Goal: Find specific page/section: Find specific page/section

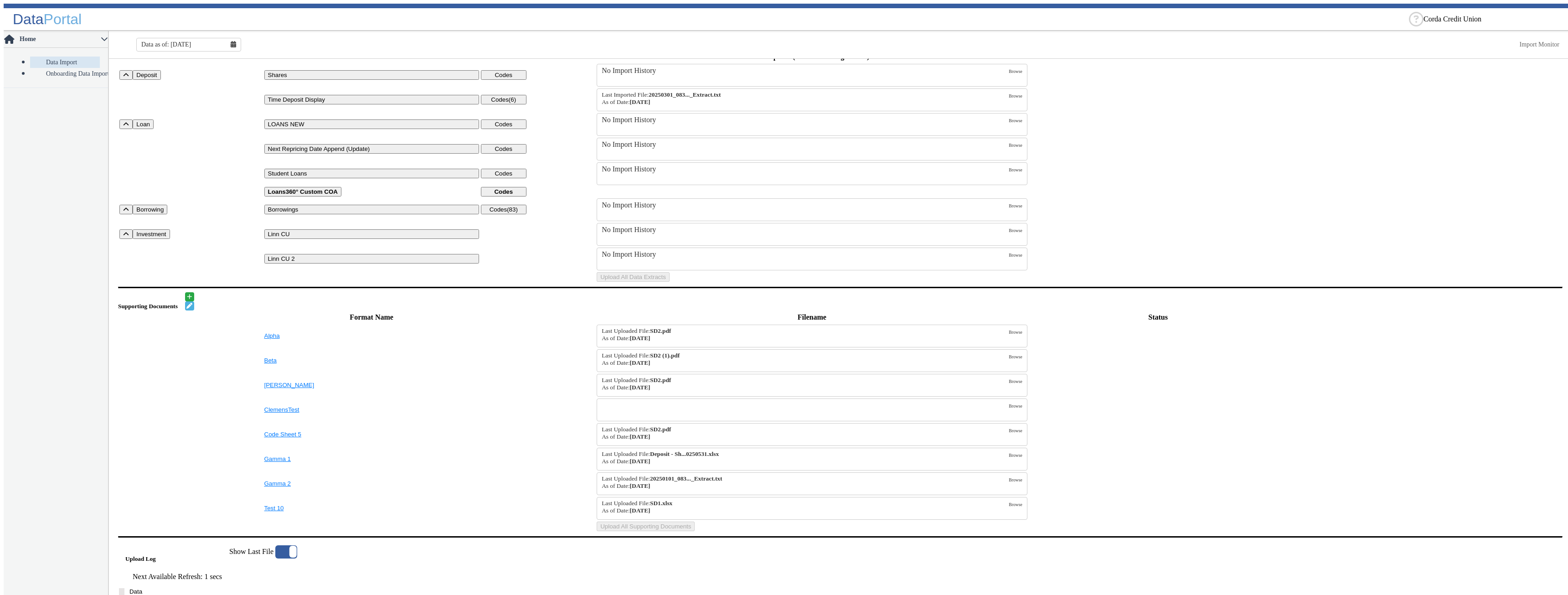
scroll to position [137, 0]
